Goal: Register for event/course: Sign up to attend an event or enroll in a course

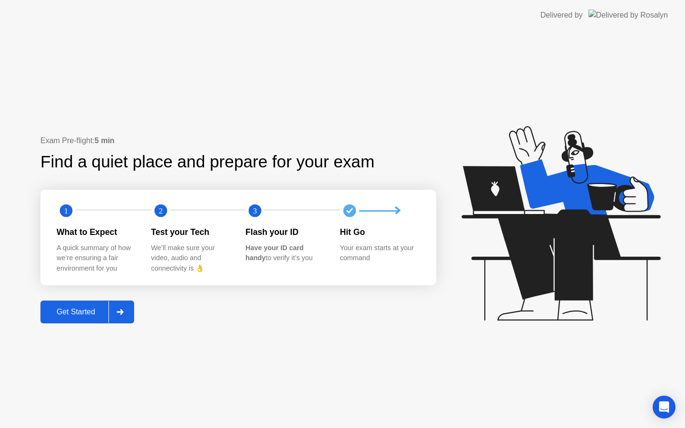
click at [81, 310] on div "Get Started" at bounding box center [75, 312] width 65 height 9
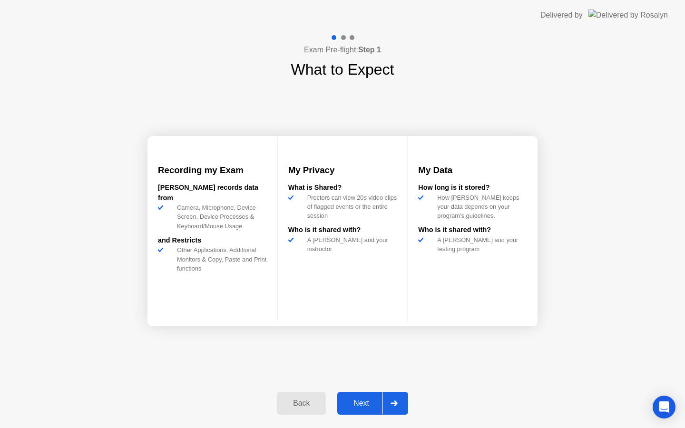
click at [402, 408] on div at bounding box center [393, 403] width 23 height 22
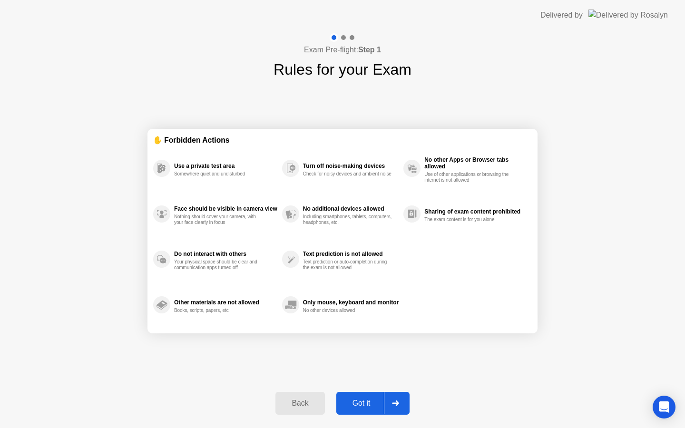
click at [292, 405] on div "Back" at bounding box center [299, 403] width 43 height 9
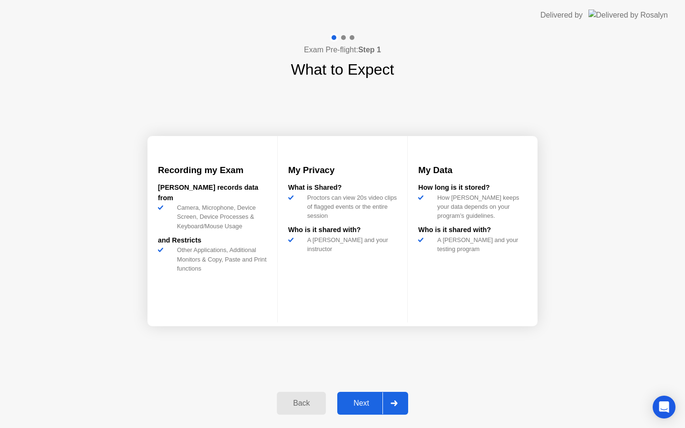
click at [399, 405] on div at bounding box center [393, 403] width 23 height 22
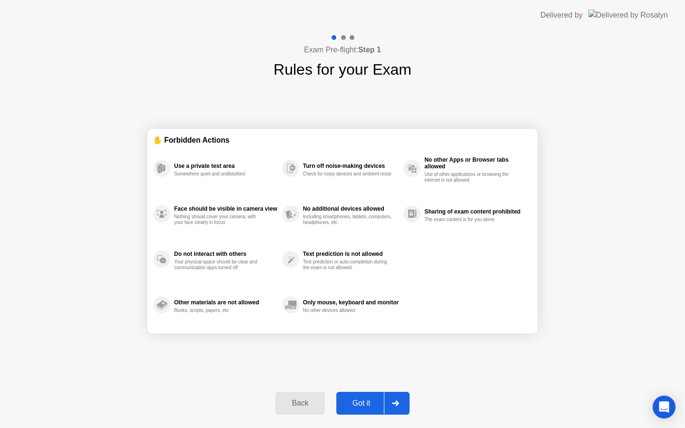
click at [399, 405] on icon at bounding box center [395, 403] width 7 height 6
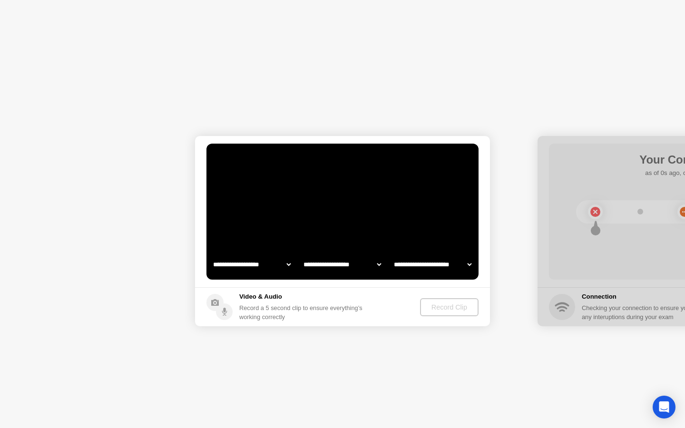
select select "**********"
select select "*******"
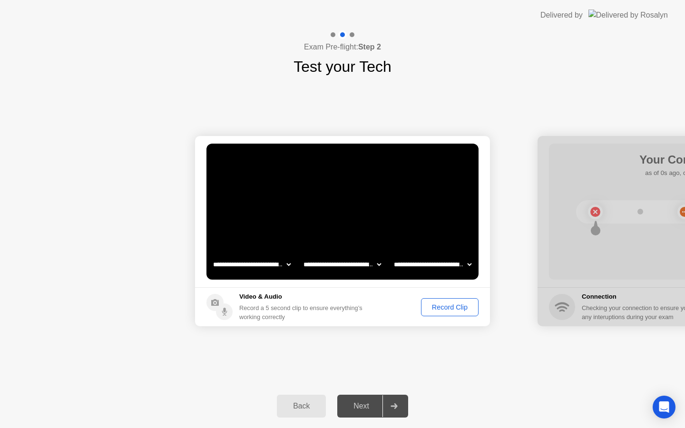
click at [453, 311] on div "Record Clip" at bounding box center [449, 307] width 51 height 8
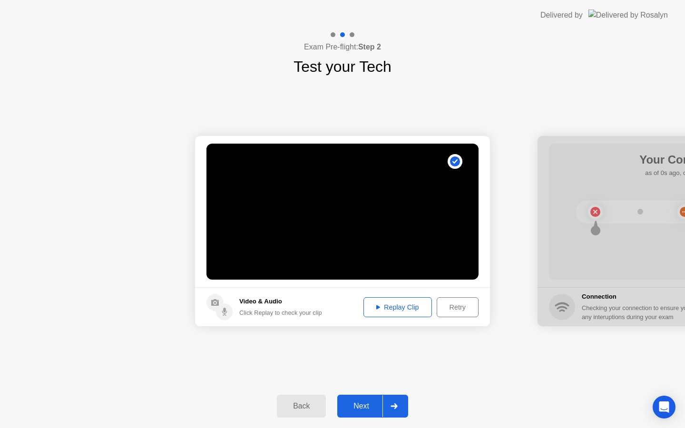
click at [407, 308] on div "Replay Clip" at bounding box center [398, 307] width 62 height 8
click at [391, 409] on div at bounding box center [393, 406] width 23 height 22
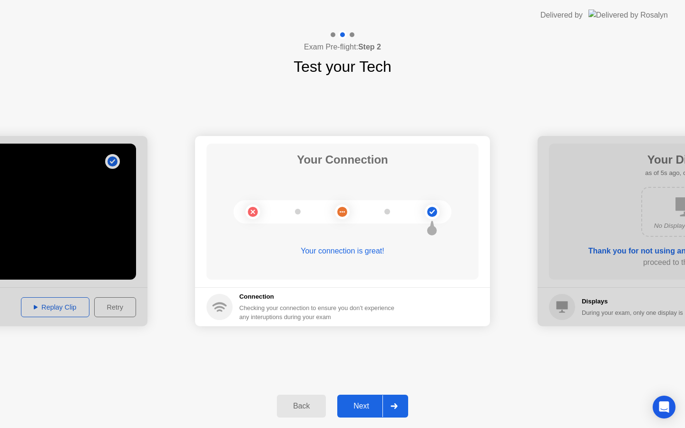
click at [400, 403] on div at bounding box center [393, 406] width 23 height 22
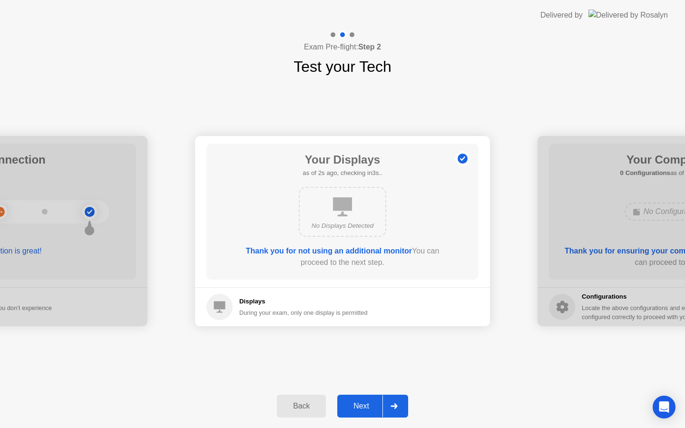
click at [392, 404] on icon at bounding box center [393, 406] width 7 height 6
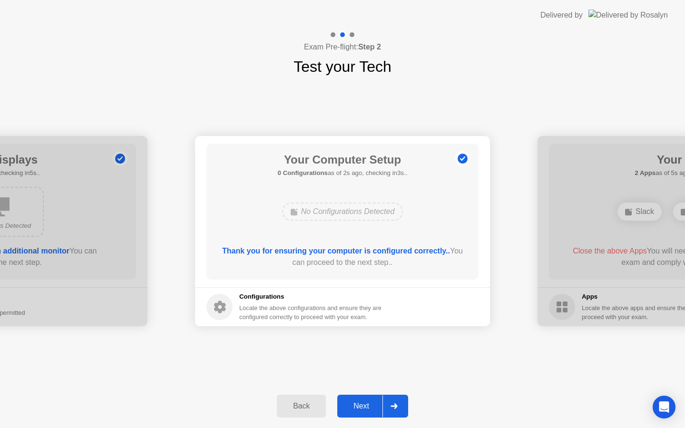
click at [392, 404] on icon at bounding box center [393, 406] width 7 height 6
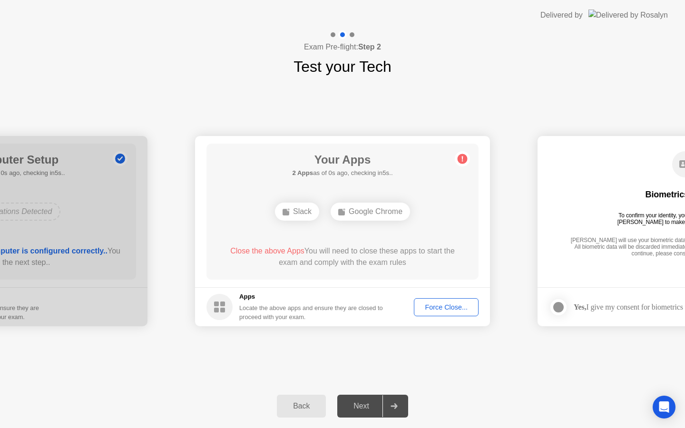
click at [456, 311] on div "Force Close..." at bounding box center [446, 307] width 58 height 8
click at [439, 302] on footer "Apps Locate the above apps and ensure they are closed to proceed with your exam…" at bounding box center [342, 306] width 295 height 39
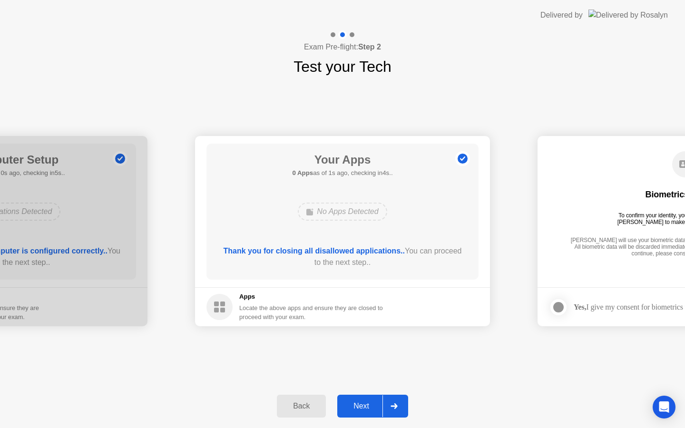
click at [406, 403] on button "Next" at bounding box center [372, 406] width 71 height 23
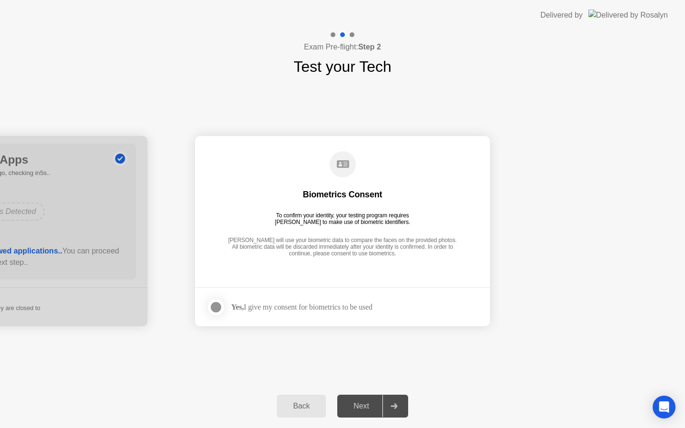
click at [397, 408] on icon at bounding box center [393, 406] width 7 height 6
click at [354, 304] on div "Yes, I give my consent for biometrics to be used" at bounding box center [301, 306] width 141 height 9
click at [213, 307] on div at bounding box center [215, 306] width 11 height 11
click at [385, 408] on div at bounding box center [393, 406] width 23 height 22
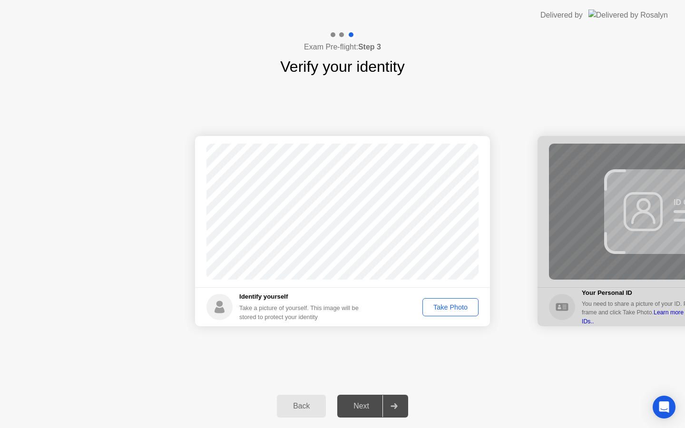
click at [399, 406] on div at bounding box center [393, 406] width 23 height 22
click at [458, 307] on div "Take Photo" at bounding box center [450, 307] width 49 height 8
click at [457, 310] on div "Retake" at bounding box center [456, 307] width 37 height 8
click at [457, 310] on div "Take Photo" at bounding box center [450, 307] width 49 height 8
click at [457, 308] on div "Retake" at bounding box center [456, 307] width 37 height 8
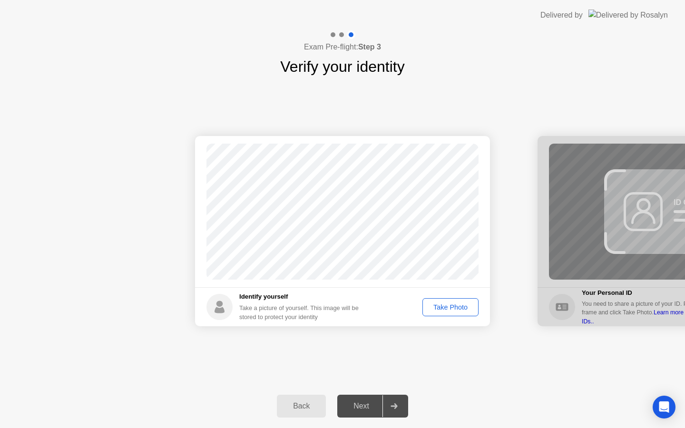
click at [457, 308] on div "Take Photo" at bounding box center [450, 307] width 49 height 8
click at [368, 410] on div "Next" at bounding box center [361, 406] width 42 height 9
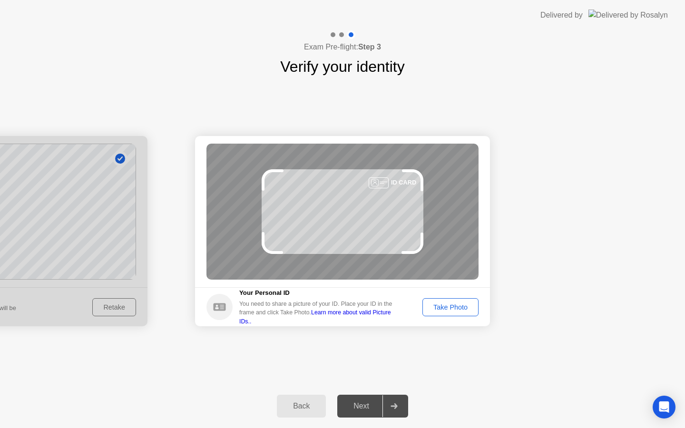
click at [448, 309] on div "Take Photo" at bounding box center [450, 307] width 49 height 8
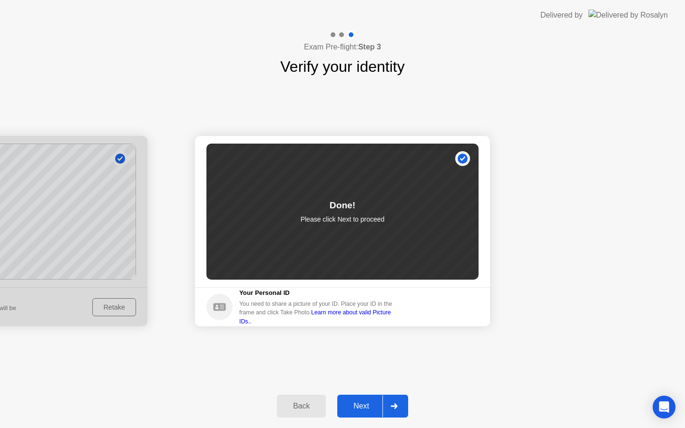
click at [373, 405] on div "Next" at bounding box center [361, 406] width 42 height 9
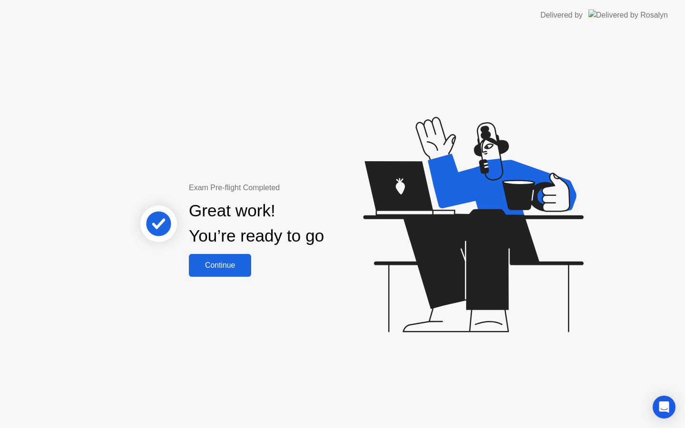
click at [230, 265] on div "Continue" at bounding box center [220, 265] width 57 height 9
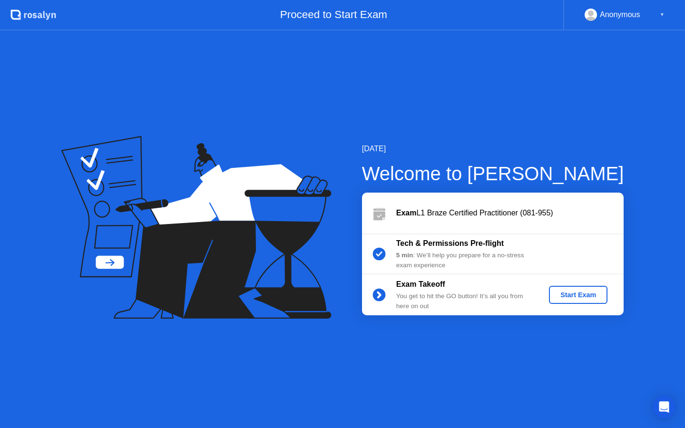
click at [578, 295] on div "Start Exam" at bounding box center [578, 295] width 51 height 8
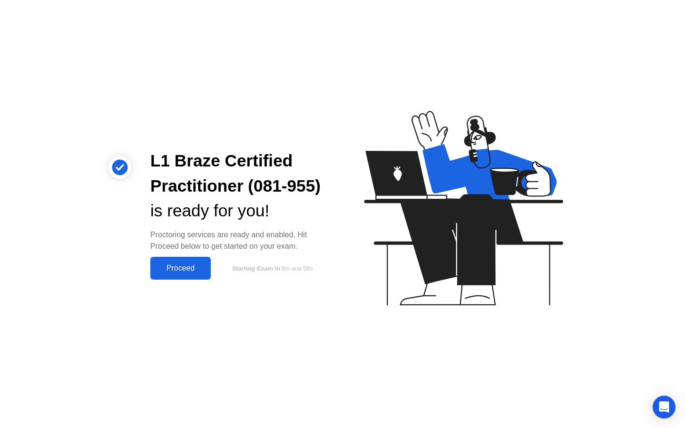
click at [189, 266] on div "Proceed" at bounding box center [180, 268] width 55 height 9
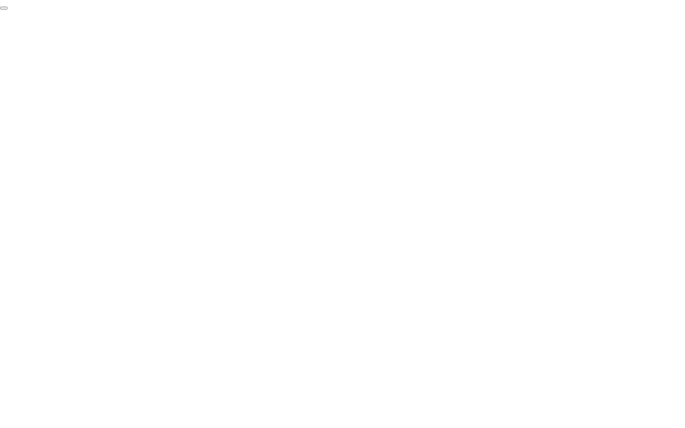
click div "End Proctoring Session"
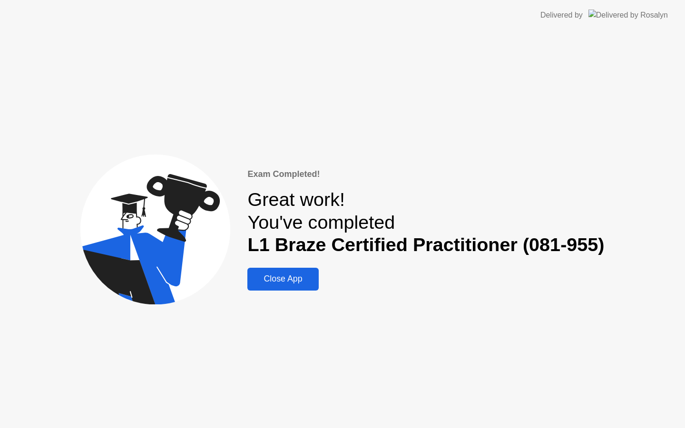
click at [263, 274] on div "Close App" at bounding box center [282, 279] width 65 height 10
